Goal: Transaction & Acquisition: Purchase product/service

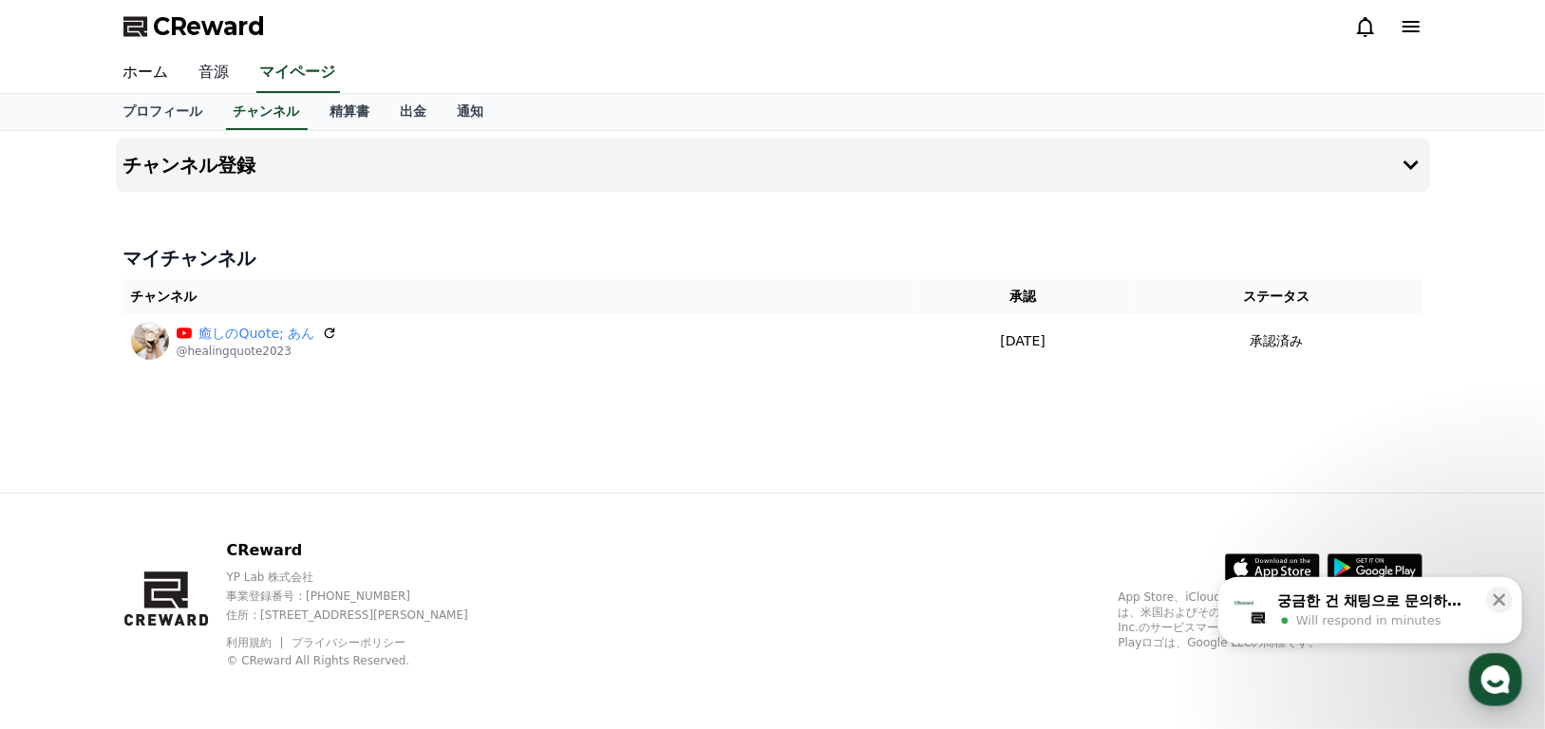
click at [217, 72] on link "音源" at bounding box center [214, 73] width 61 height 40
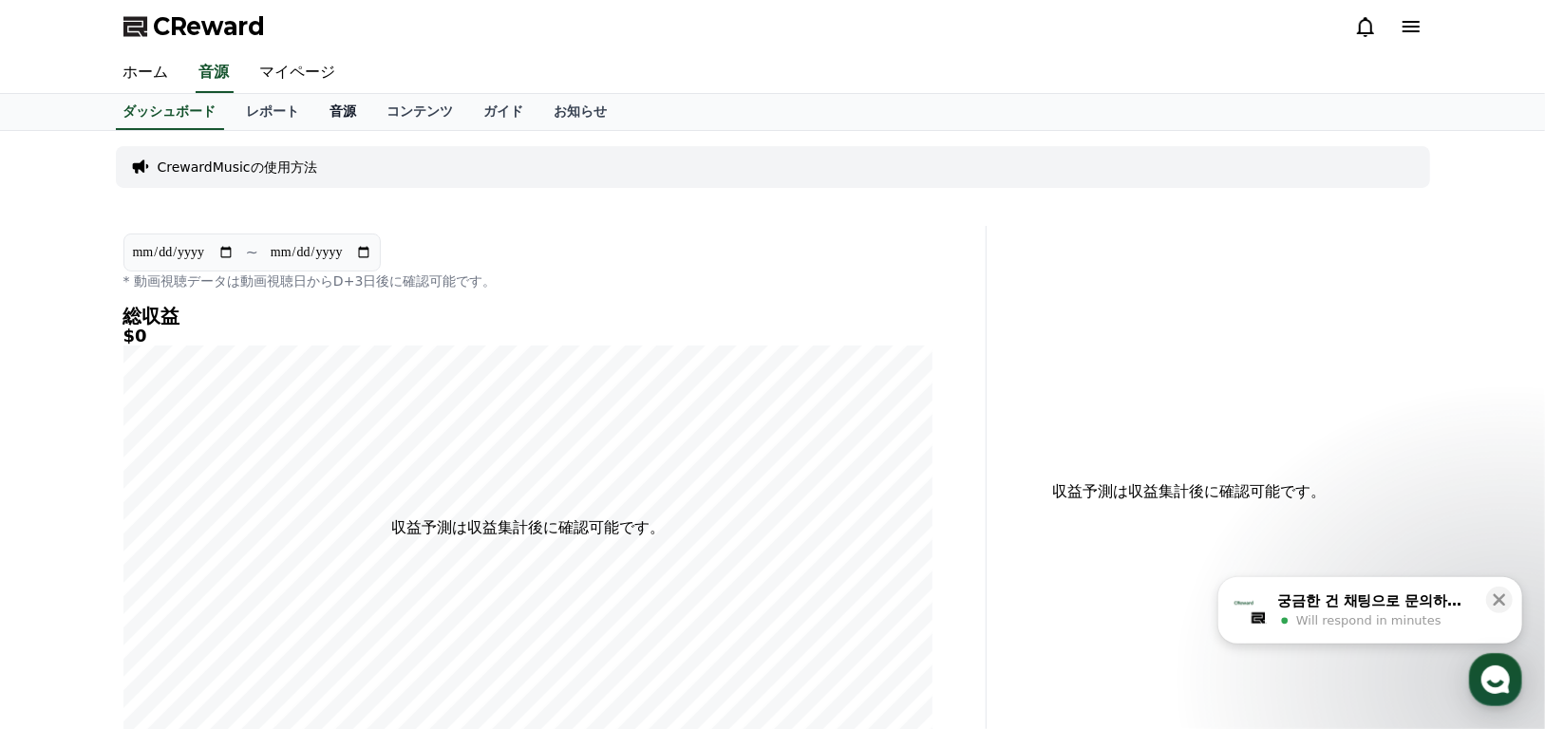
click at [315, 111] on link "音源" at bounding box center [343, 112] width 57 height 36
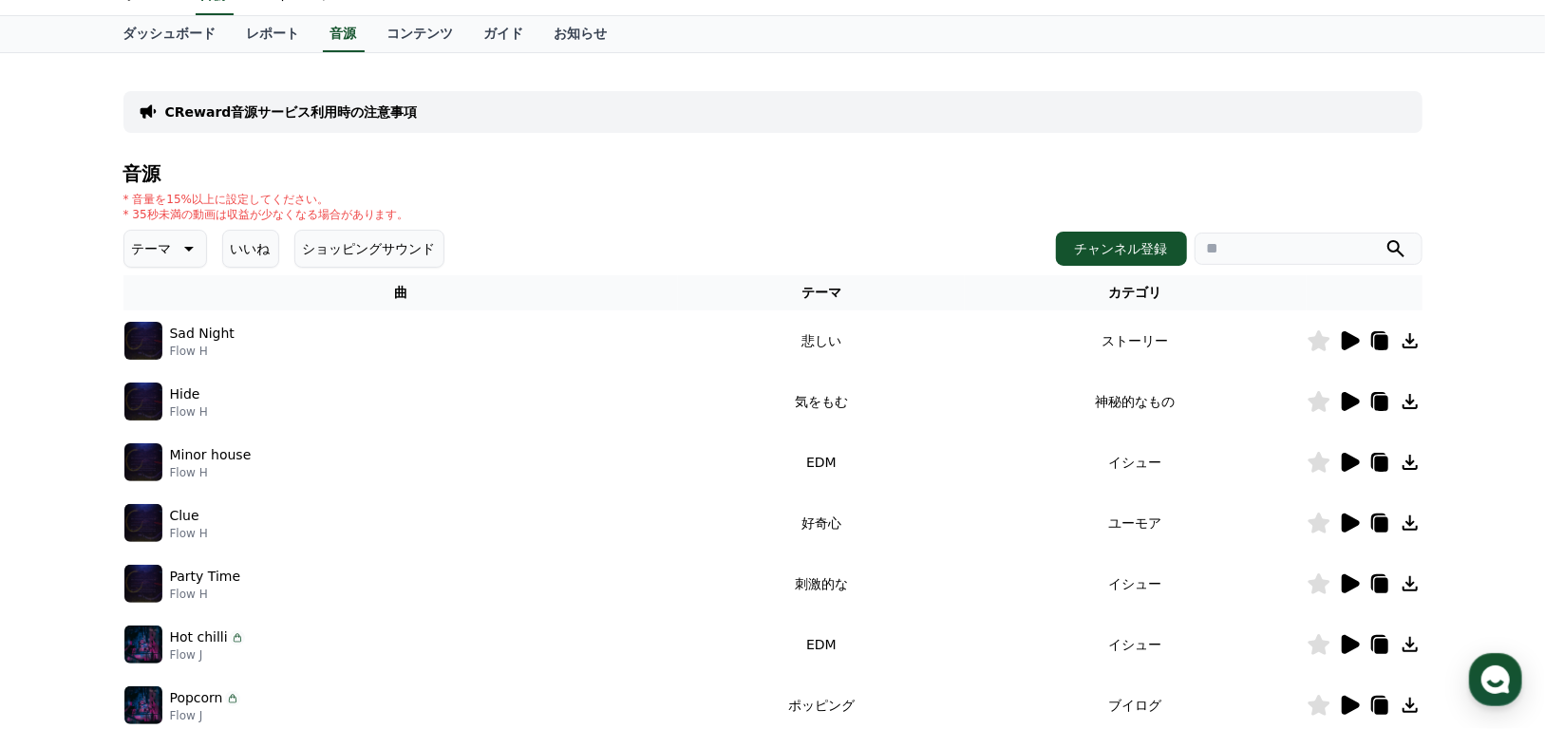
scroll to position [190, 0]
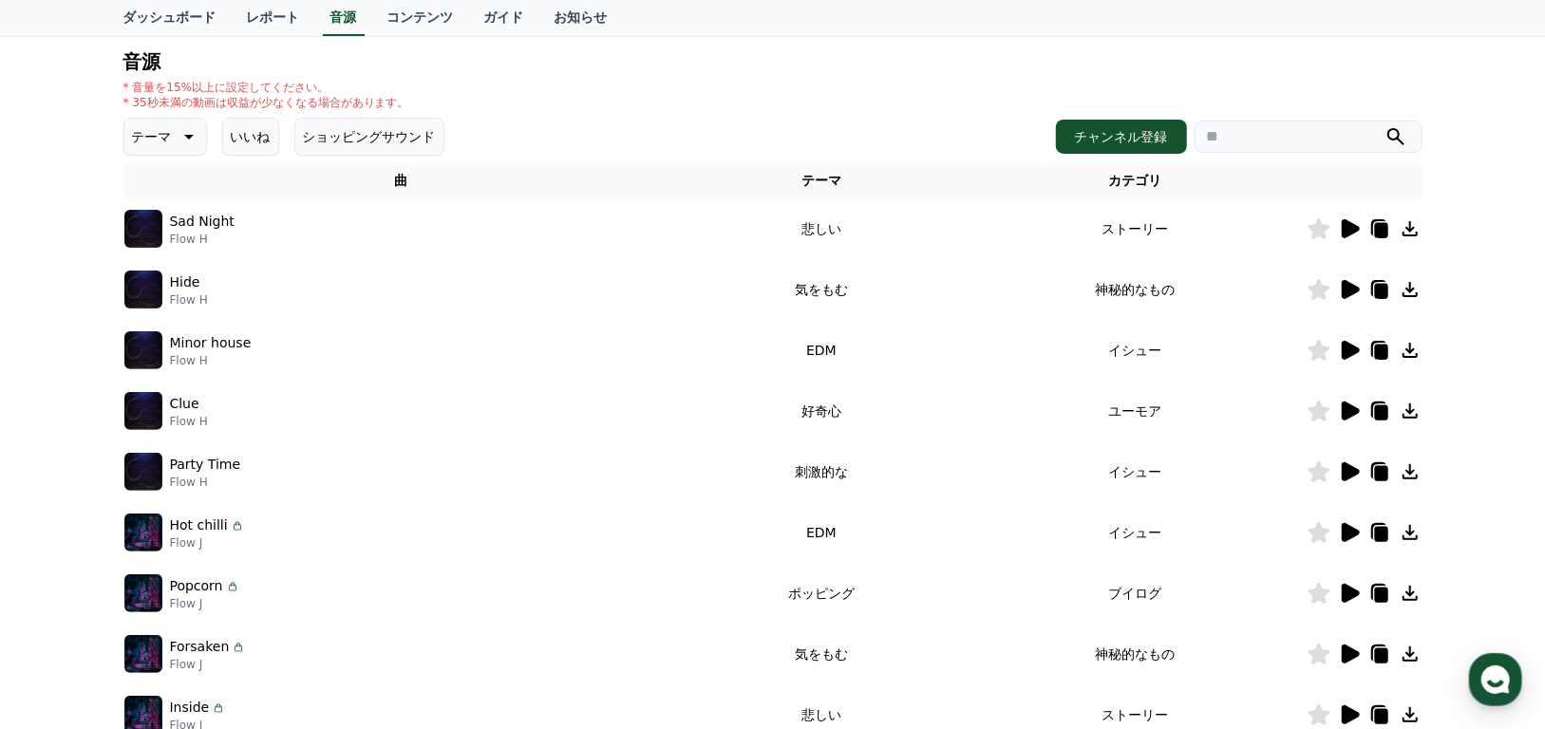
click at [342, 141] on button "ショッピングサウンド" at bounding box center [369, 137] width 150 height 38
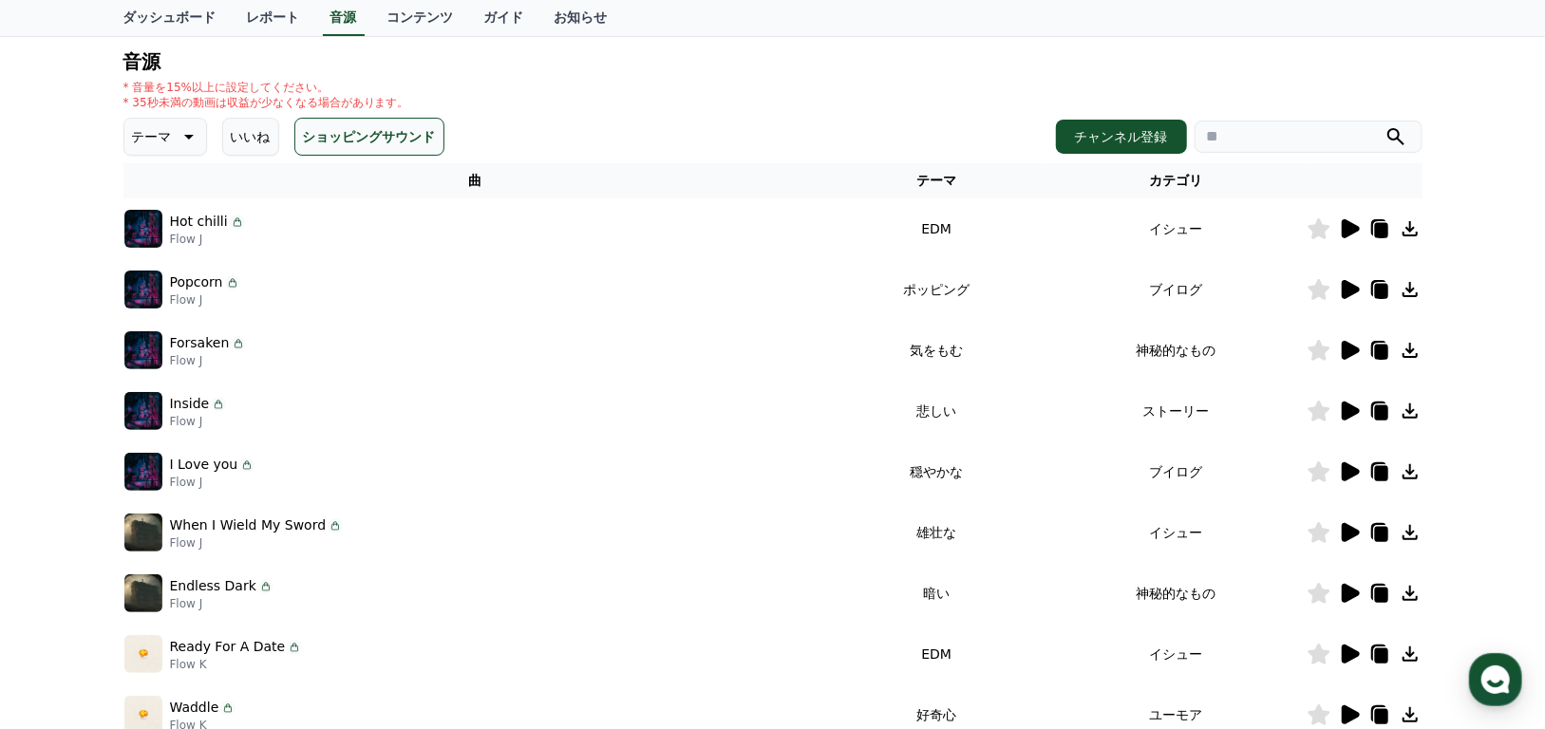
click at [135, 142] on p "テーマ" at bounding box center [152, 136] width 40 height 27
click at [463, 285] on div "Popcorn Flow J" at bounding box center [475, 290] width 703 height 38
